Goal: Information Seeking & Learning: Learn about a topic

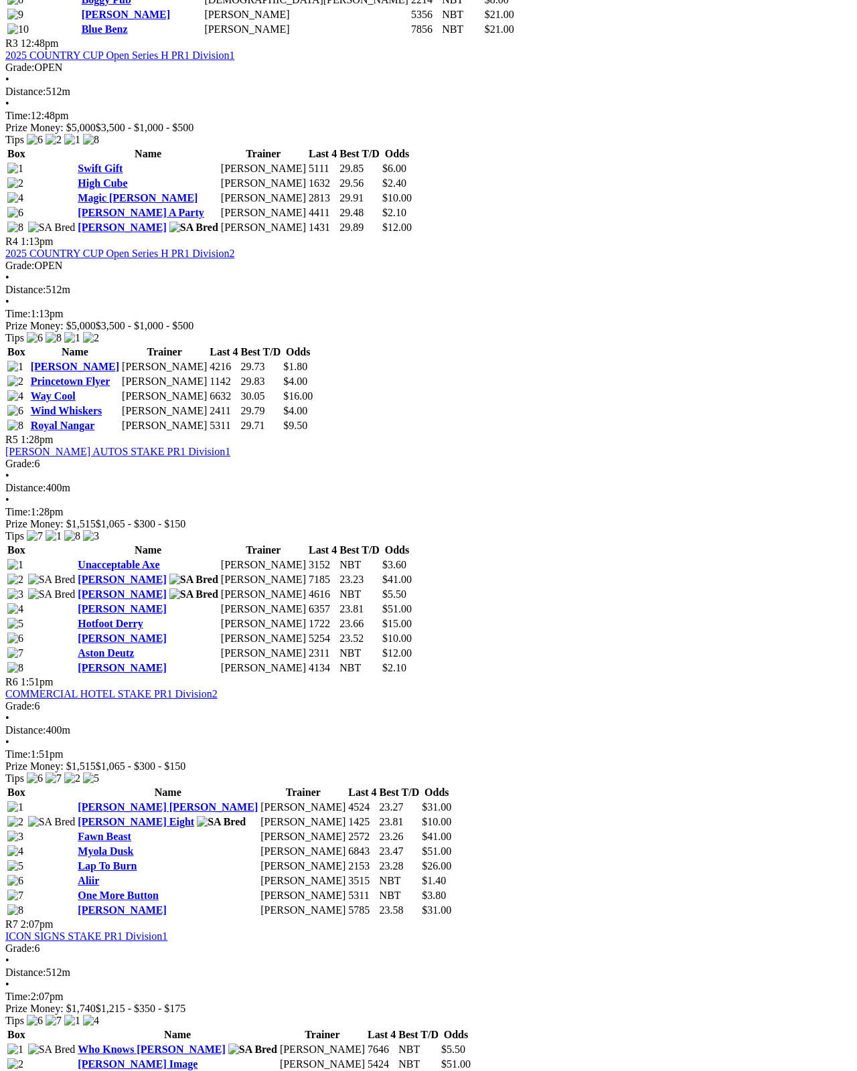
scroll to position [1142, 0]
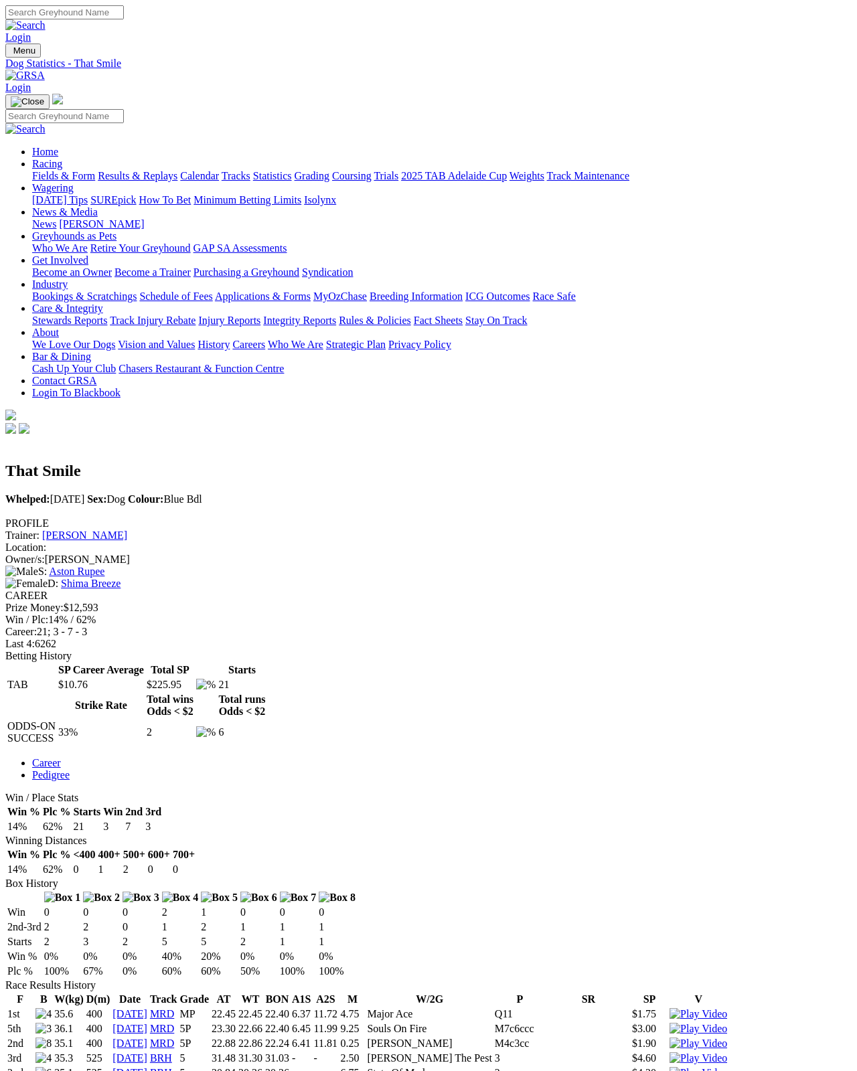
click at [127, 529] on link "[PERSON_NAME]" at bounding box center [84, 534] width 85 height 11
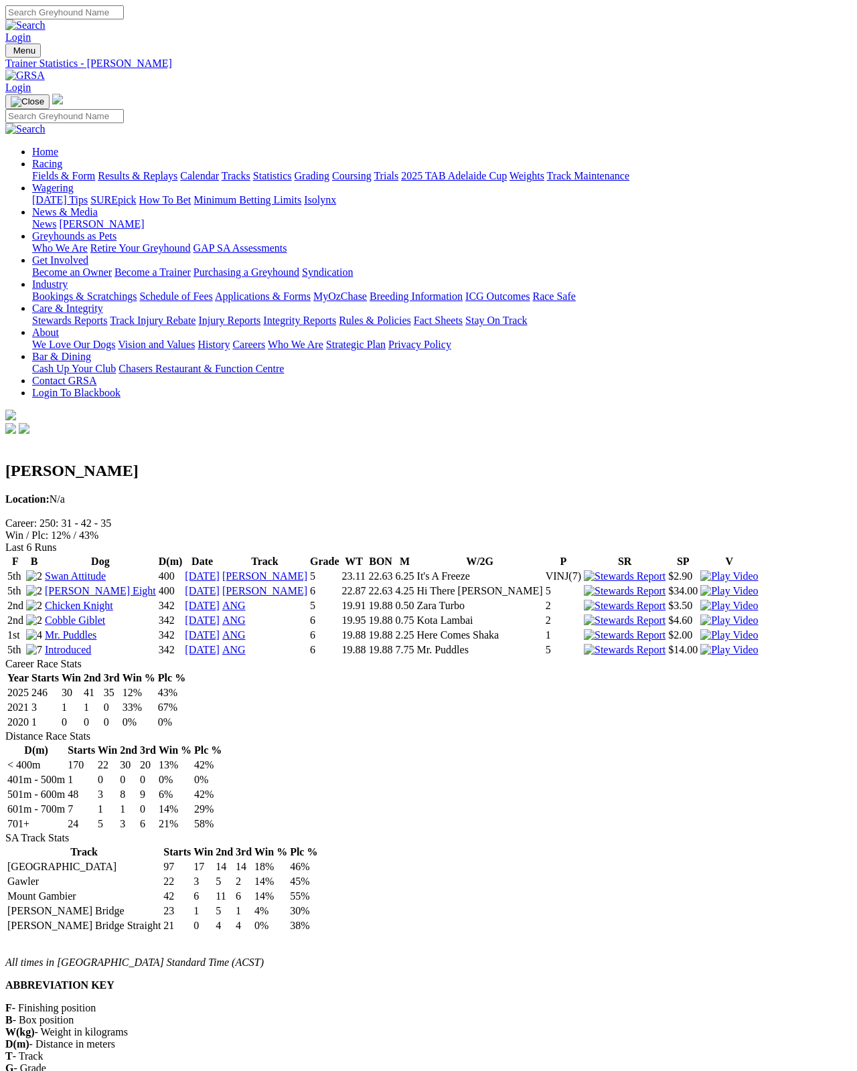
click at [96, 570] on link "Swan Attitude" at bounding box center [75, 575] width 61 height 11
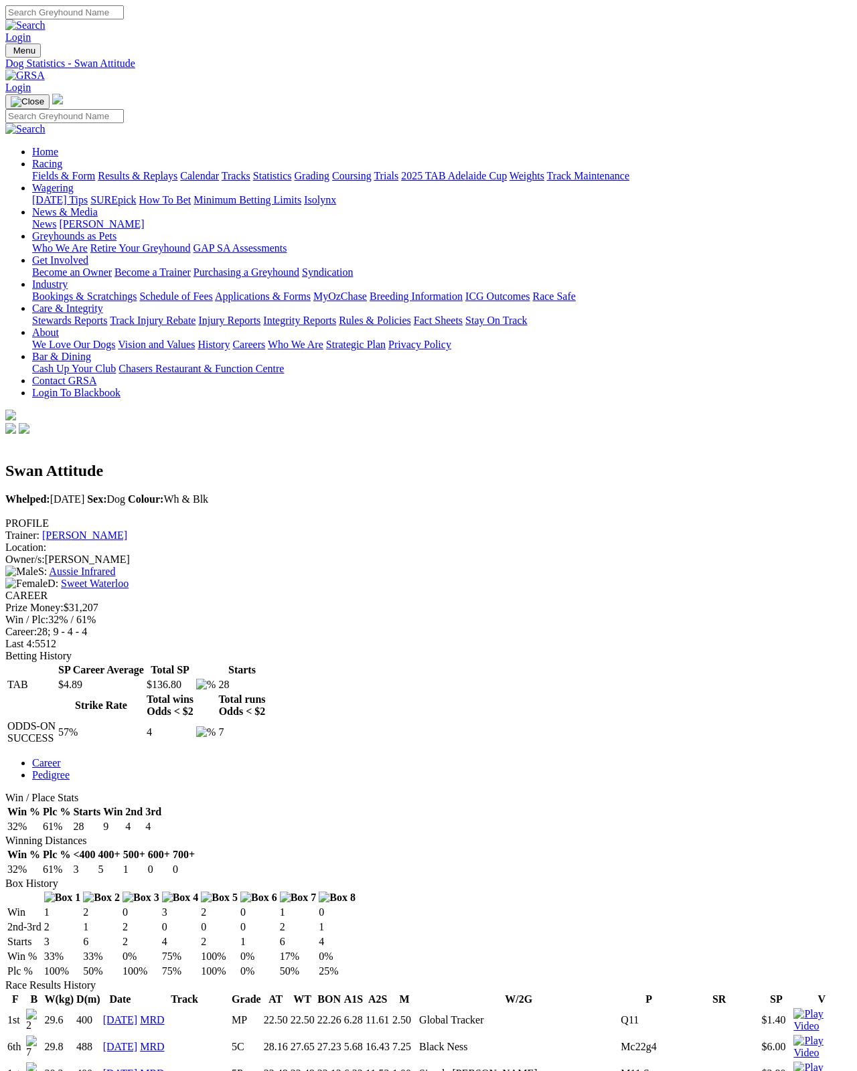
click at [48, 170] on link "Fields & Form" at bounding box center [63, 175] width 63 height 11
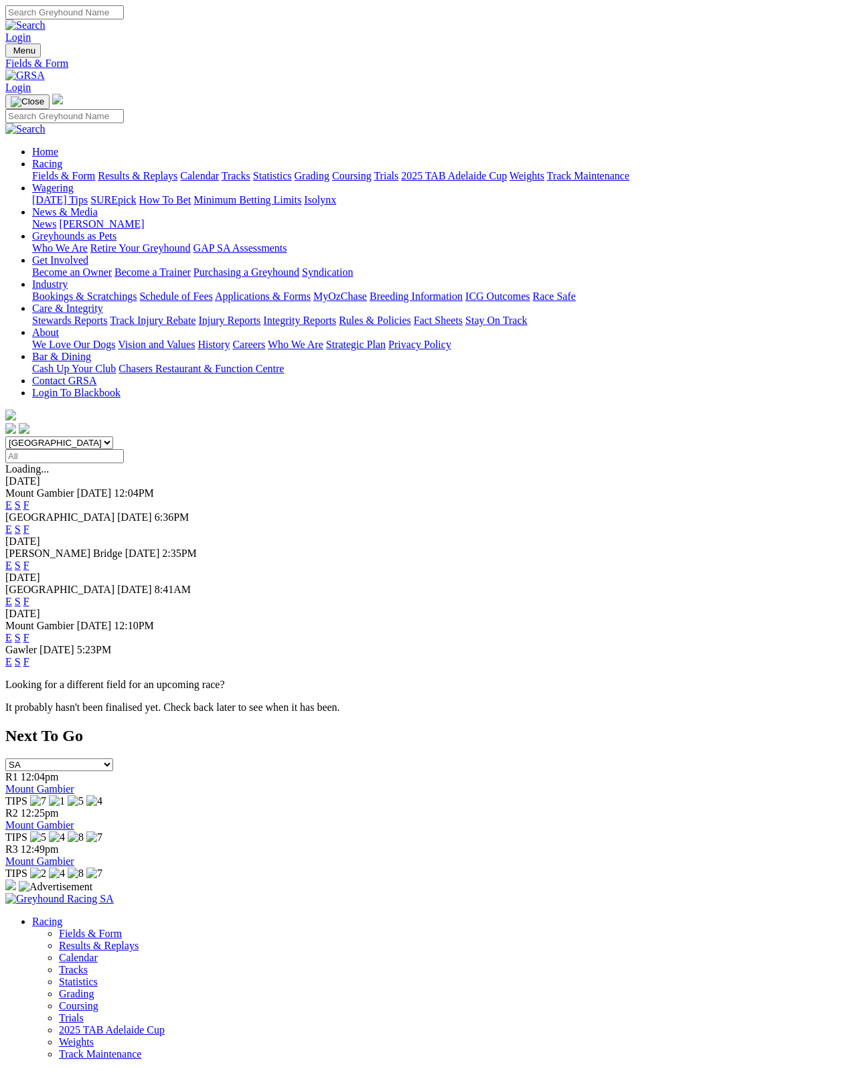
click at [83, 436] on select "[GEOGRAPHIC_DATA] [GEOGRAPHIC_DATA] [GEOGRAPHIC_DATA] [GEOGRAPHIC_DATA] [GEOGRA…" at bounding box center [59, 442] width 108 height 13
select select "[GEOGRAPHIC_DATA]"
